Goal: Information Seeking & Learning: Learn about a topic

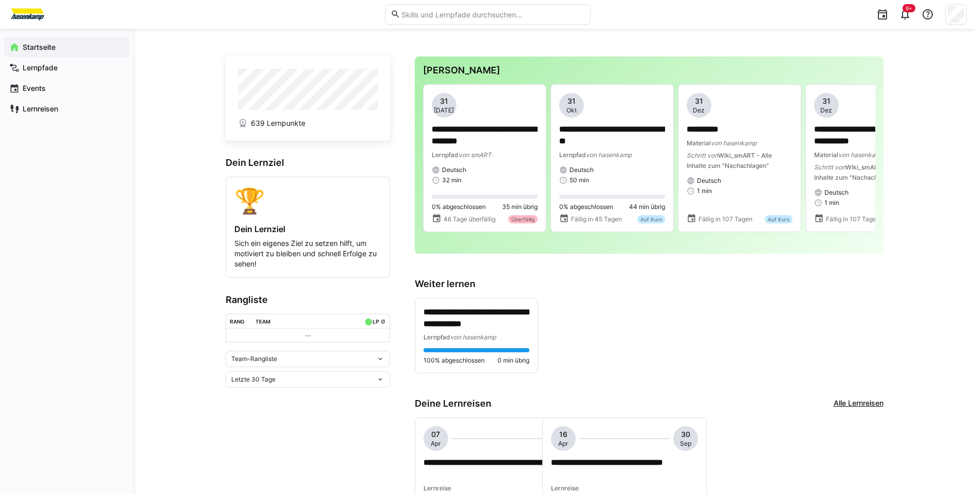
click at [384, 362] on eds-icon at bounding box center [380, 359] width 8 height 8
click at [345, 379] on div "Team-Rangliste" at bounding box center [308, 383] width 152 height 8
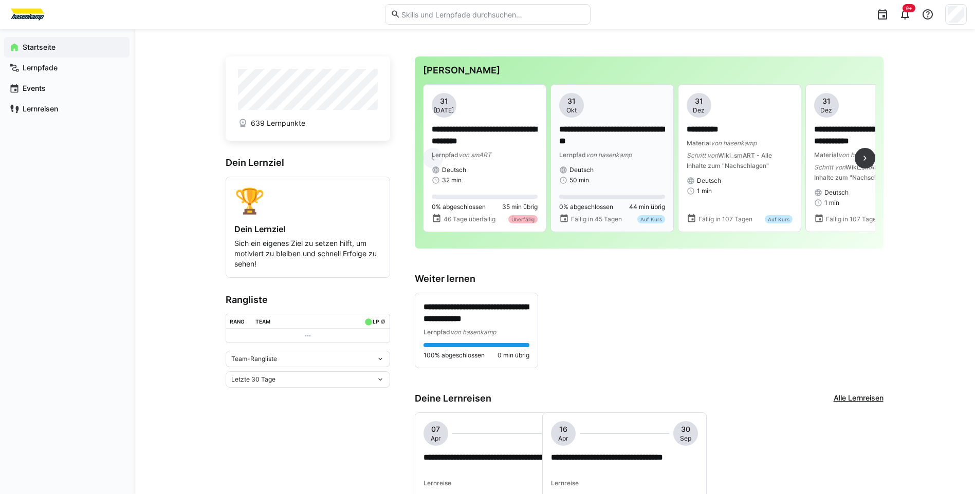
click at [589, 132] on p "**********" at bounding box center [612, 136] width 106 height 24
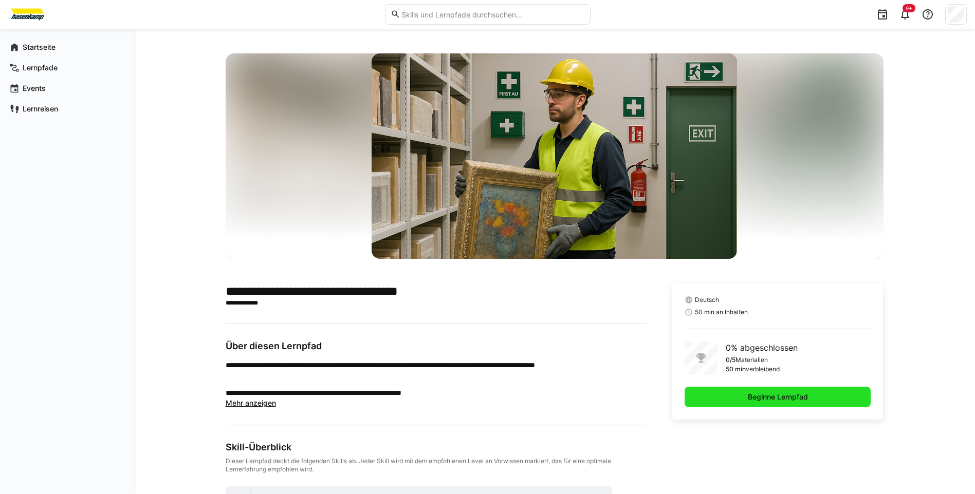
click at [730, 391] on span "Beginne Lernpfad" at bounding box center [777, 397] width 187 height 21
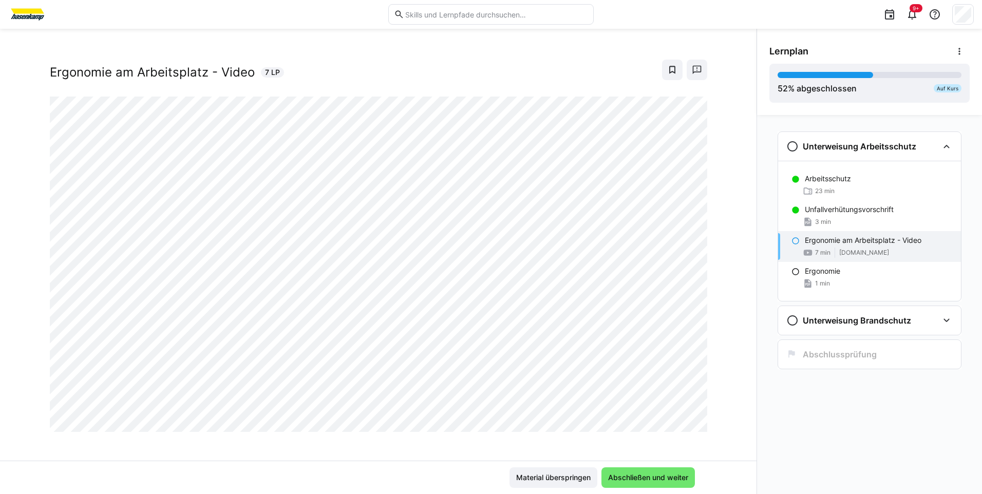
scroll to position [17, 0]
click at [636, 478] on span "Abschließen und weiter" at bounding box center [648, 478] width 83 height 10
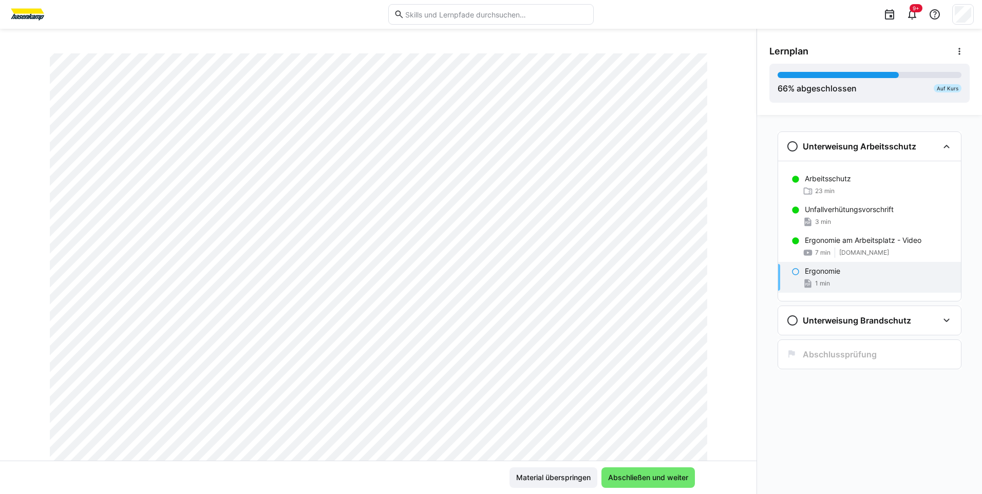
scroll to position [172, 0]
click at [635, 477] on span "Abschließen und weiter" at bounding box center [648, 478] width 83 height 10
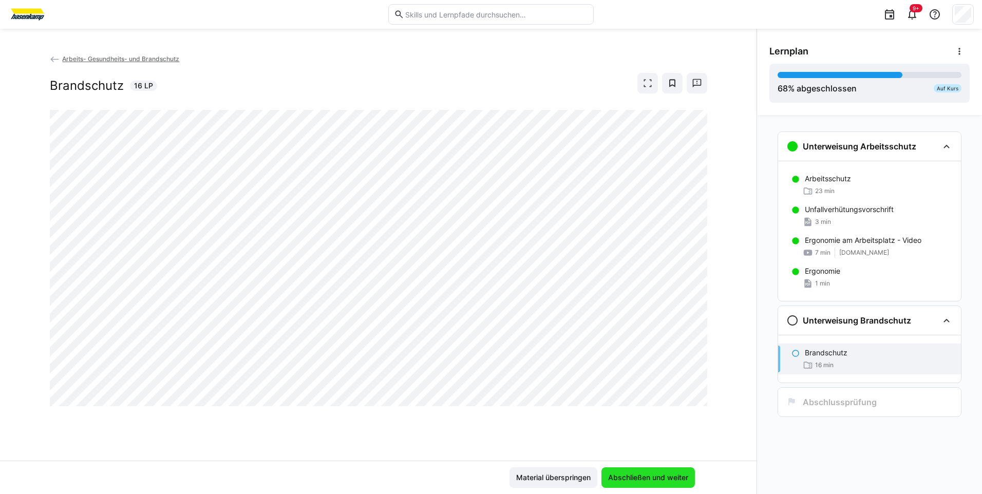
click at [618, 479] on span "Abschließen und weiter" at bounding box center [648, 478] width 83 height 10
click at [634, 479] on span "Abschließen und weiter" at bounding box center [648, 478] width 83 height 10
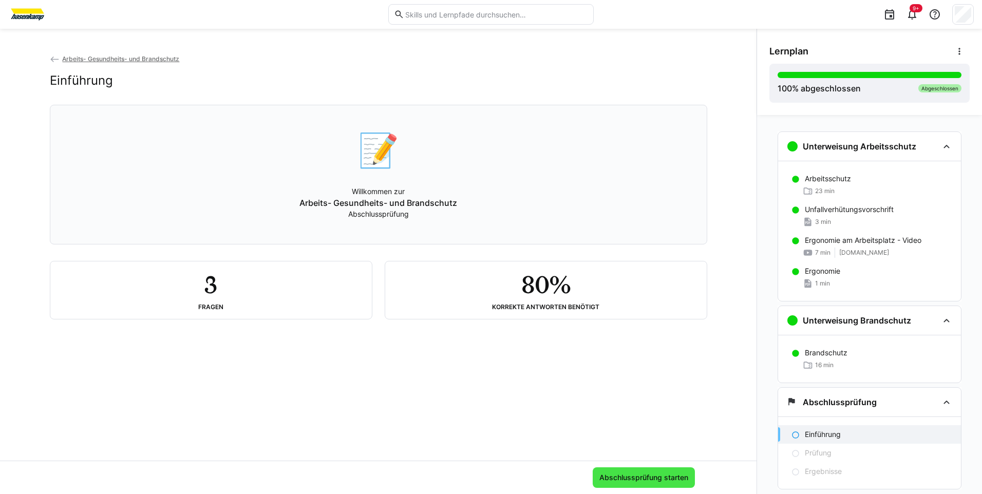
click at [620, 475] on span "Abschlussprüfung starten" at bounding box center [644, 478] width 92 height 10
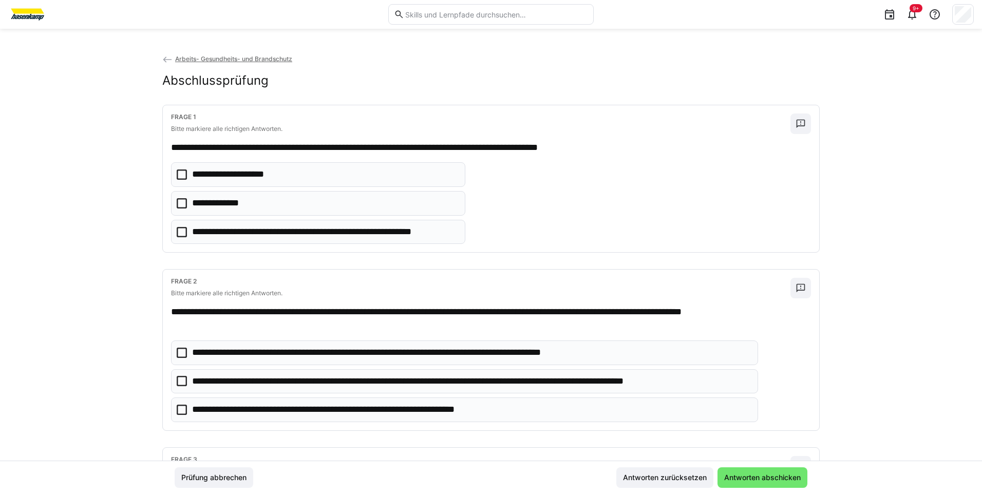
click at [180, 201] on icon at bounding box center [182, 203] width 10 height 10
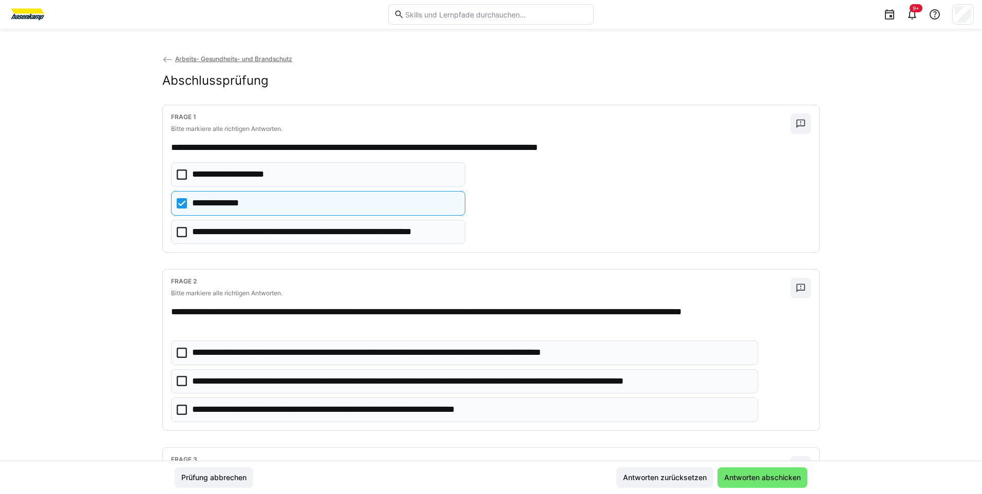
scroll to position [51, 0]
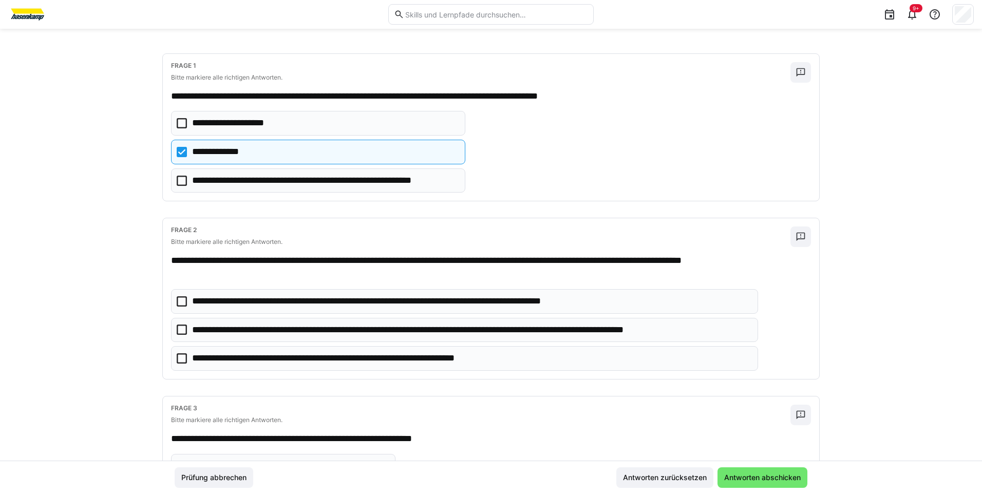
click at [177, 331] on icon at bounding box center [182, 330] width 10 height 10
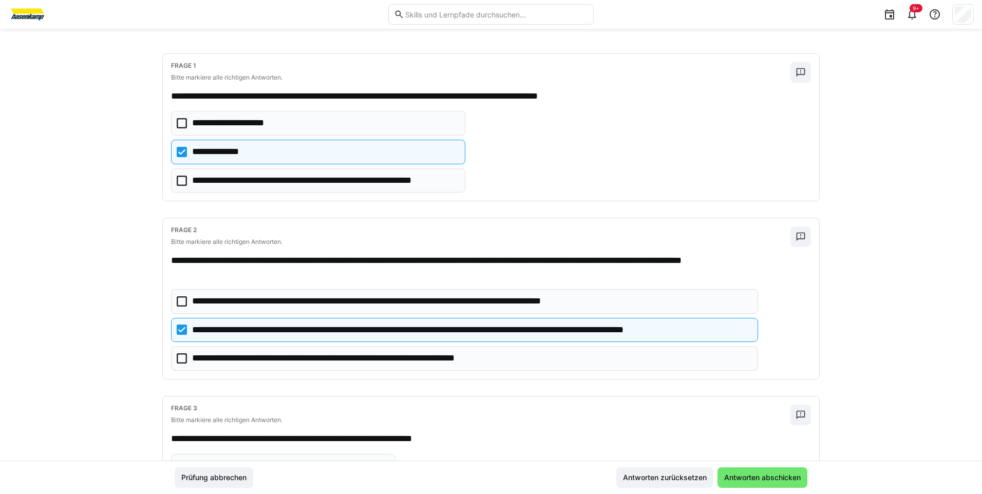
click at [177, 357] on icon at bounding box center [182, 359] width 10 height 10
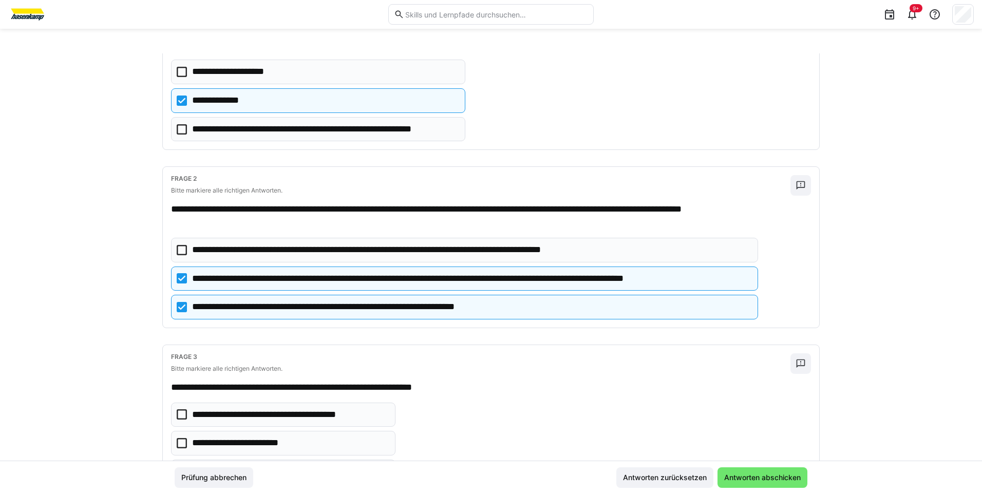
scroll to position [154, 0]
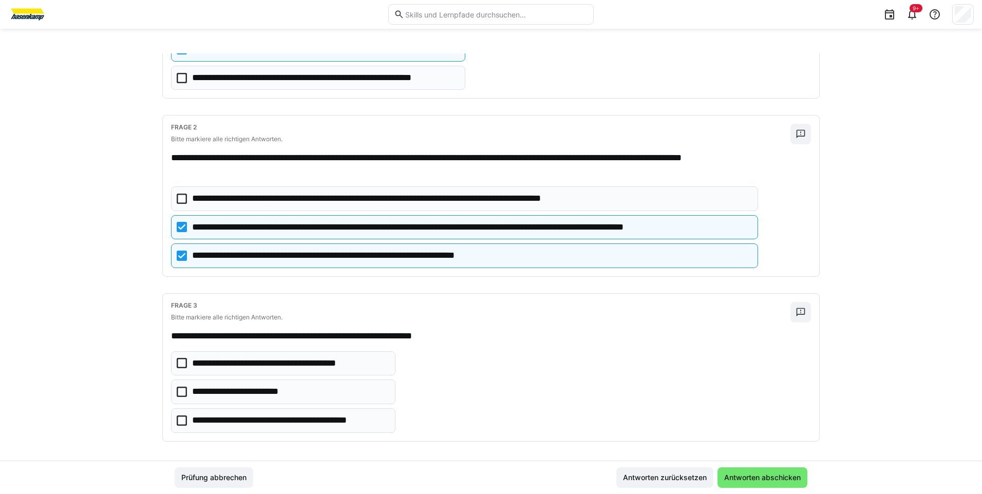
click at [182, 421] on icon at bounding box center [182, 421] width 10 height 10
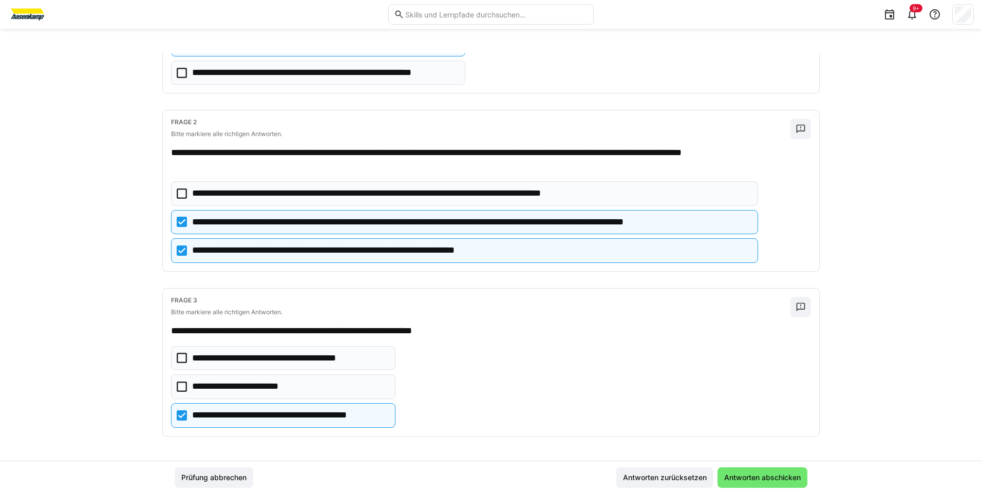
scroll to position [160, 0]
click at [788, 474] on span "Antworten abschicken" at bounding box center [763, 478] width 80 height 10
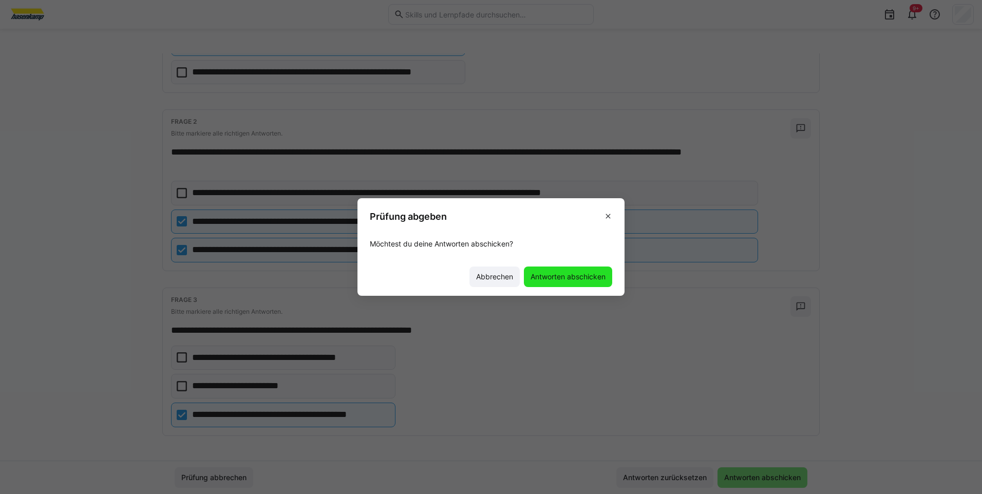
click at [579, 278] on span "Antworten abschicken" at bounding box center [568, 277] width 78 height 10
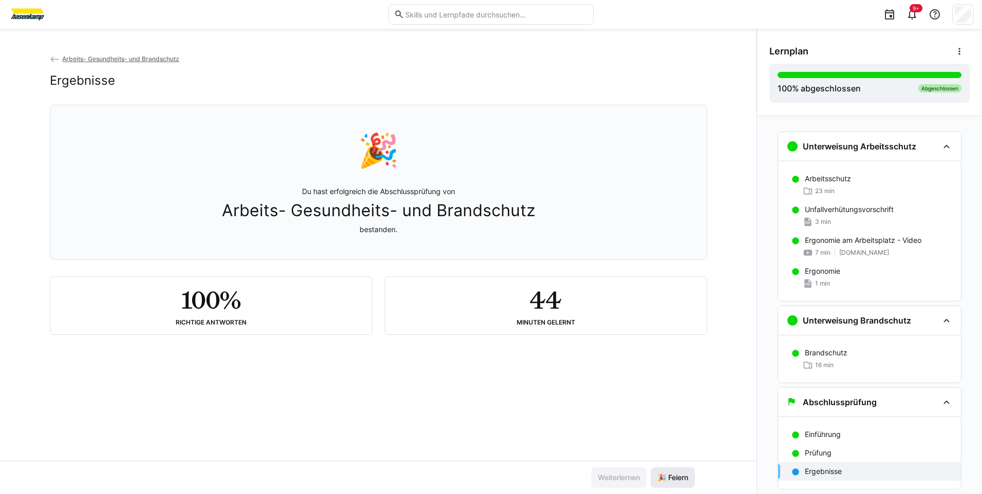
click at [667, 478] on span "🎉 Feiern" at bounding box center [673, 478] width 34 height 10
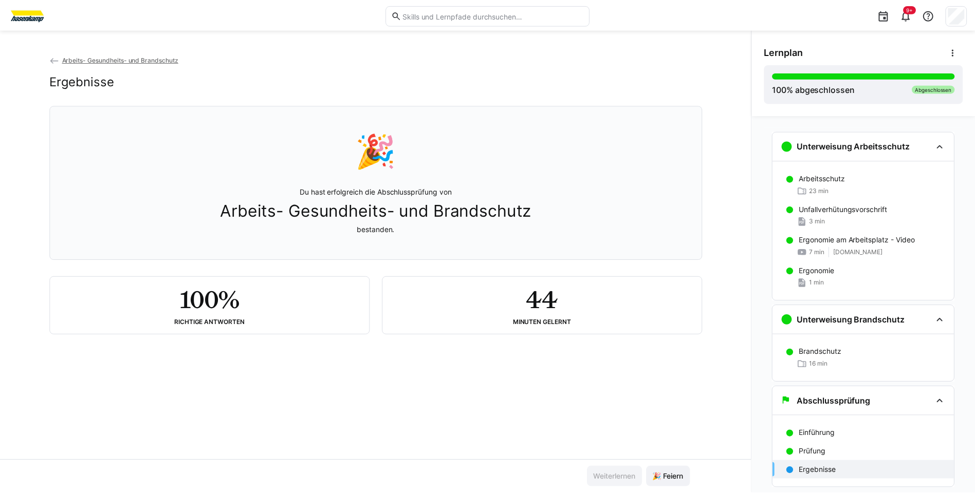
scroll to position [0, 0]
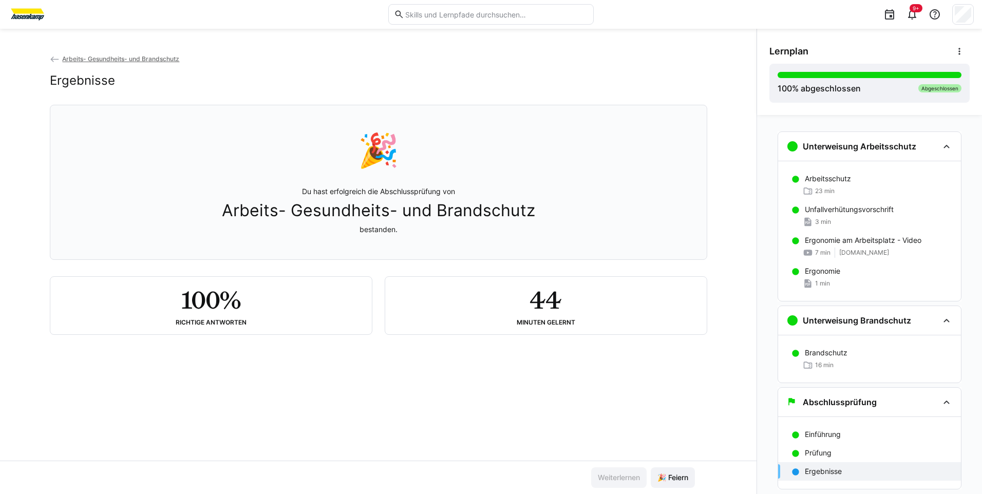
click at [87, 59] on span "Arbeits- Gesundheits- und Brandschutz" at bounding box center [120, 59] width 117 height 8
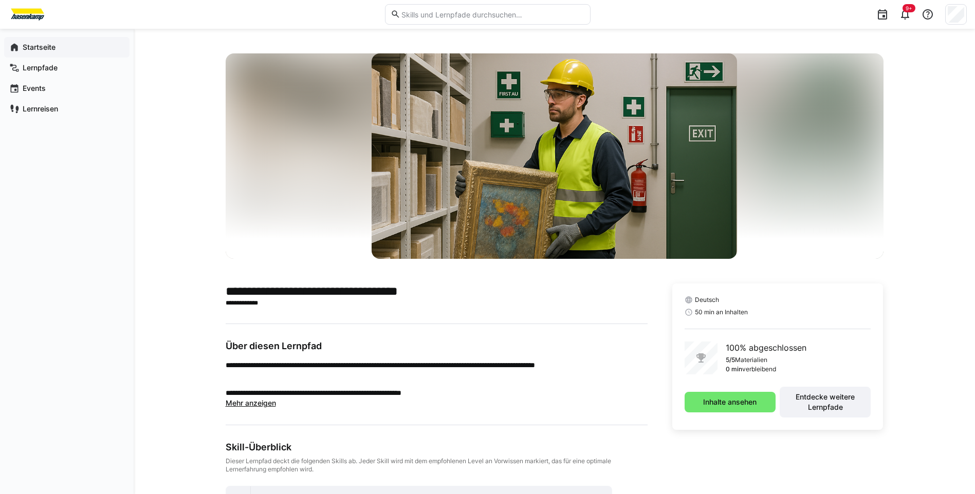
click at [0, 0] on app-navigation-label "Startseite" at bounding box center [0, 0] width 0 height 0
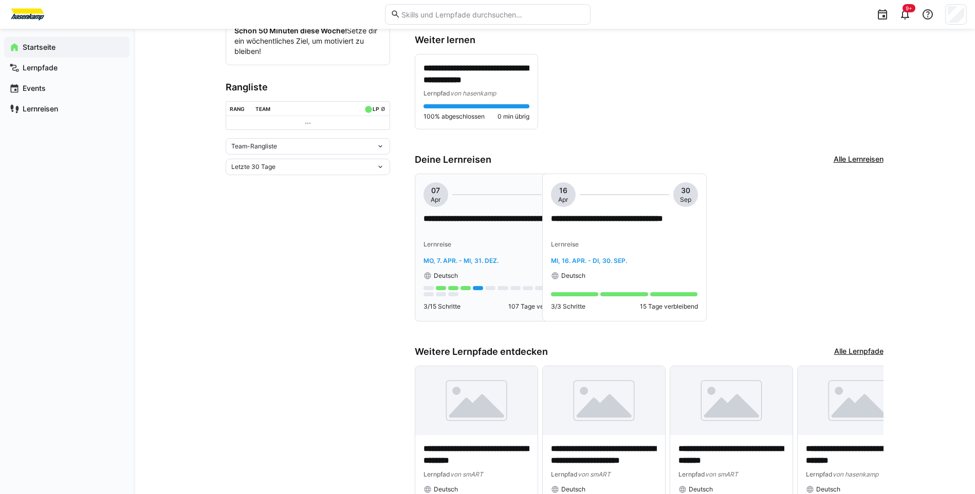
scroll to position [169, 0]
